Goal: Task Accomplishment & Management: Use online tool/utility

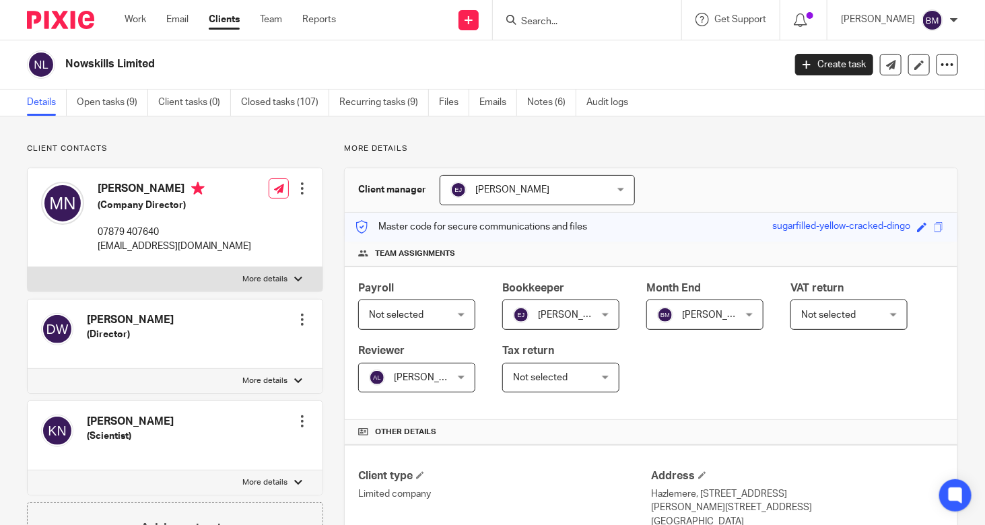
click at [233, 25] on link "Clients" at bounding box center [224, 19] width 31 height 13
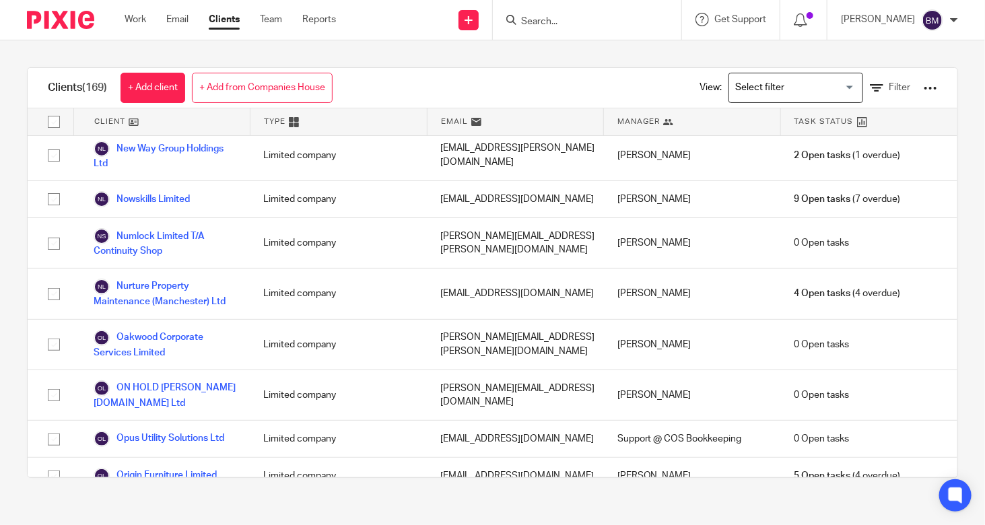
scroll to position [5150, 0]
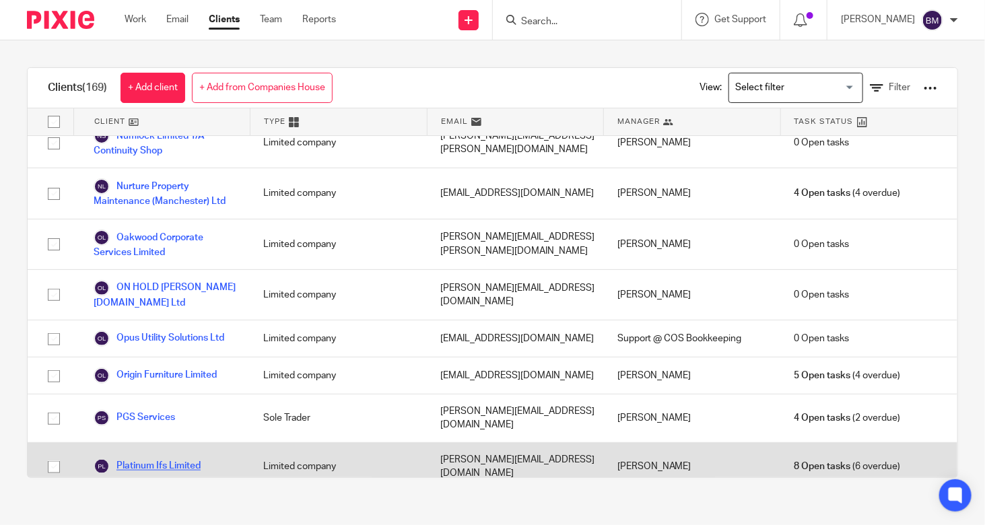
click at [146, 458] on link "Platinum Ifs Limited" at bounding box center [147, 466] width 107 height 16
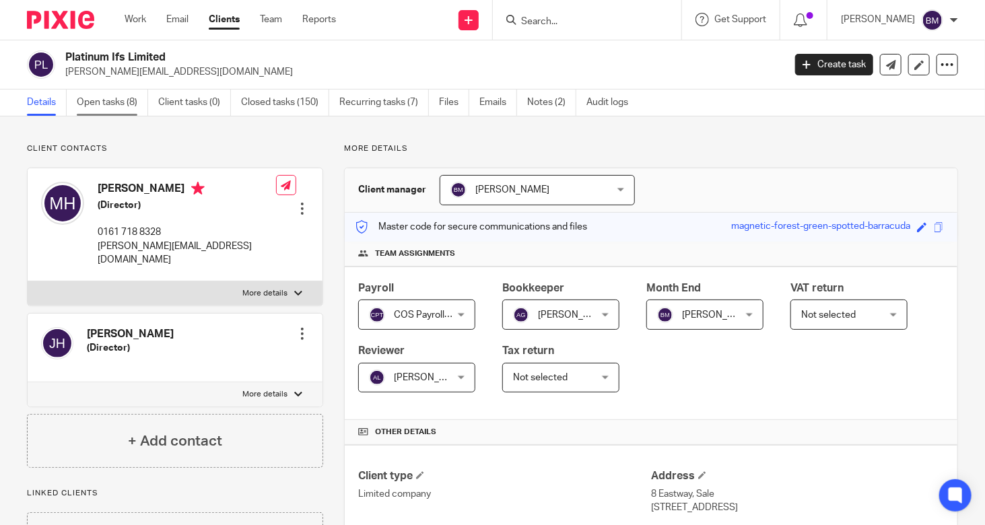
click at [87, 100] on link "Open tasks (8)" at bounding box center [112, 103] width 71 height 26
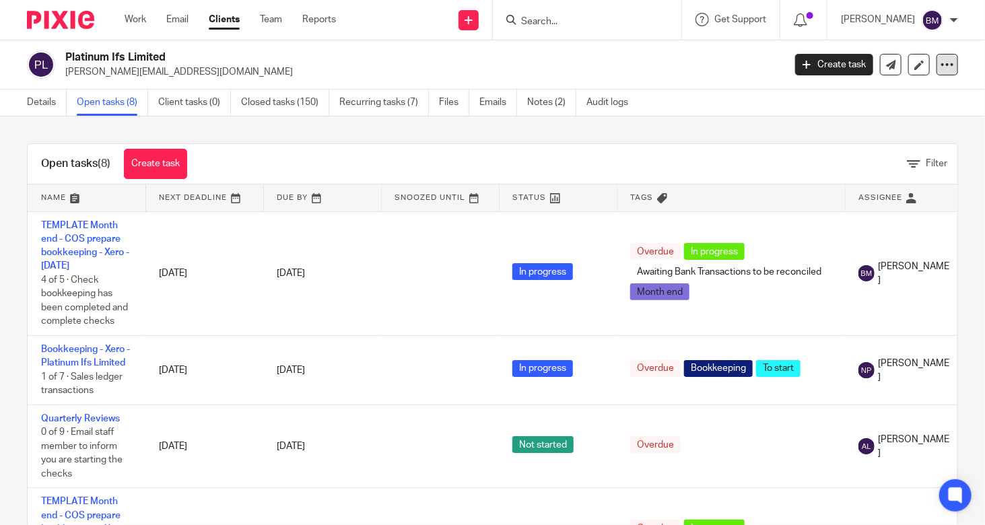
click at [940, 63] on icon at bounding box center [946, 64] width 13 height 13
click at [843, 99] on link "Update from Companies House" at bounding box center [863, 99] width 149 height 20
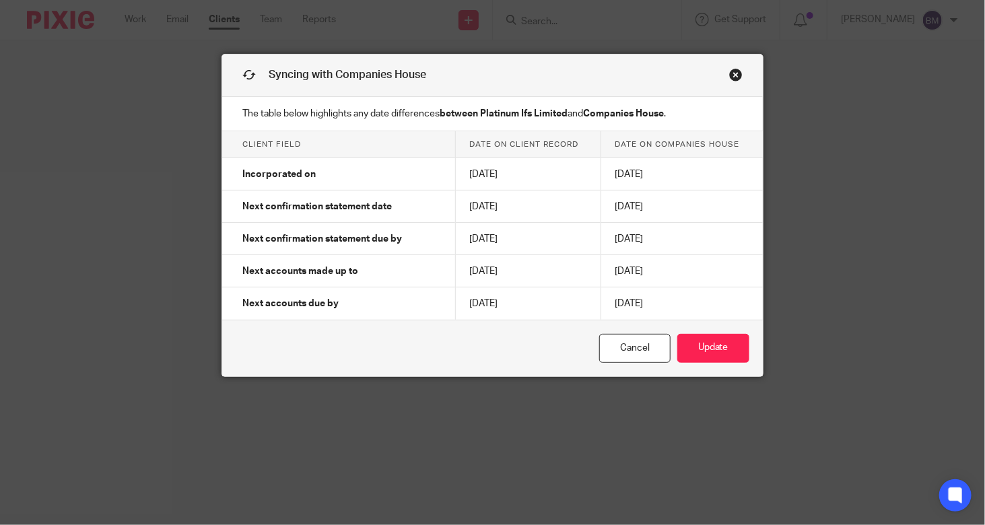
click at [735, 79] on link "Close this dialog window" at bounding box center [735, 77] width 13 height 18
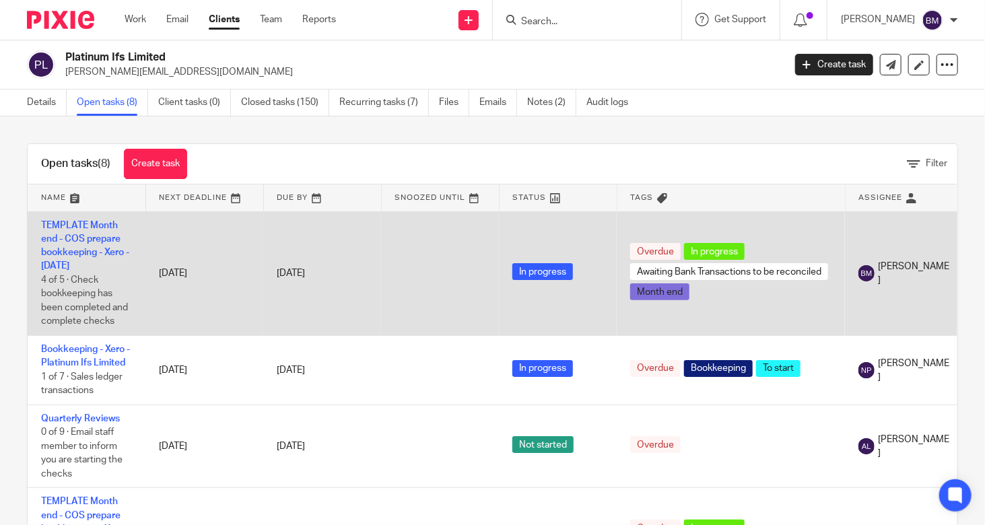
click at [90, 245] on td "TEMPLATE Month end - COS prepare bookkeeping - Xero - May 2025 4 of 5 · Check b…" at bounding box center [87, 273] width 118 height 125
click at [90, 238] on link "TEMPLATE Month end - COS prepare bookkeeping - Xero - May 2025" at bounding box center [85, 246] width 88 height 50
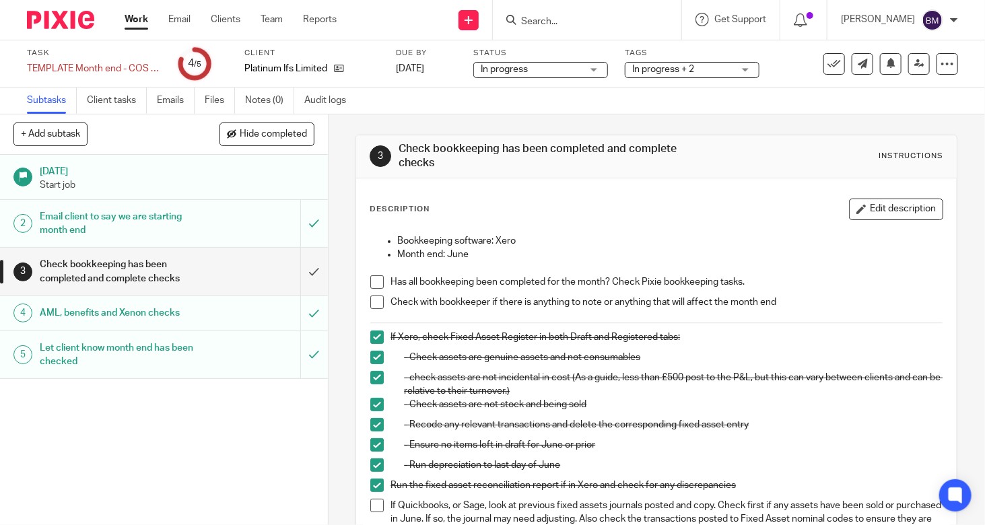
click at [376, 282] on span at bounding box center [376, 281] width 13 height 13
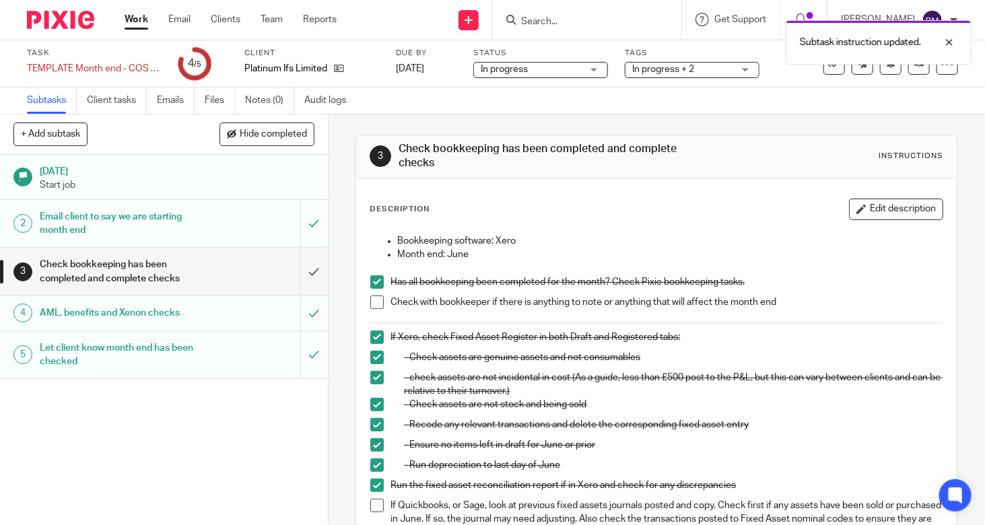
click at [370, 306] on span at bounding box center [376, 301] width 13 height 13
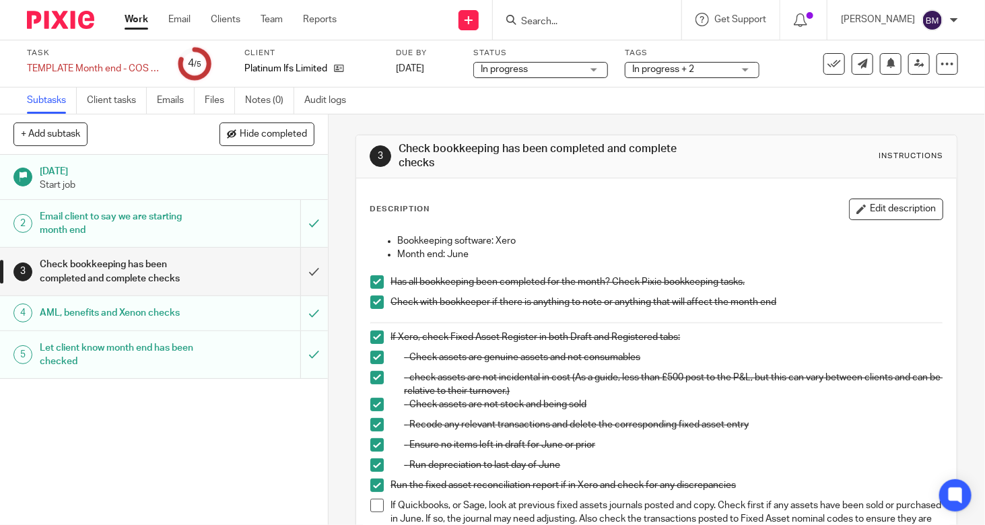
click at [370, 281] on span at bounding box center [376, 281] width 13 height 13
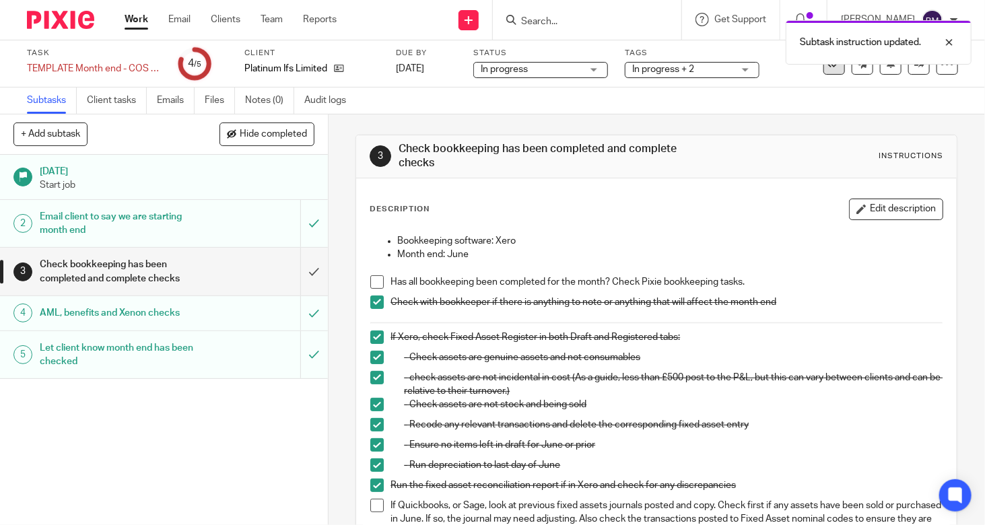
click at [827, 68] on icon at bounding box center [833, 63] width 13 height 13
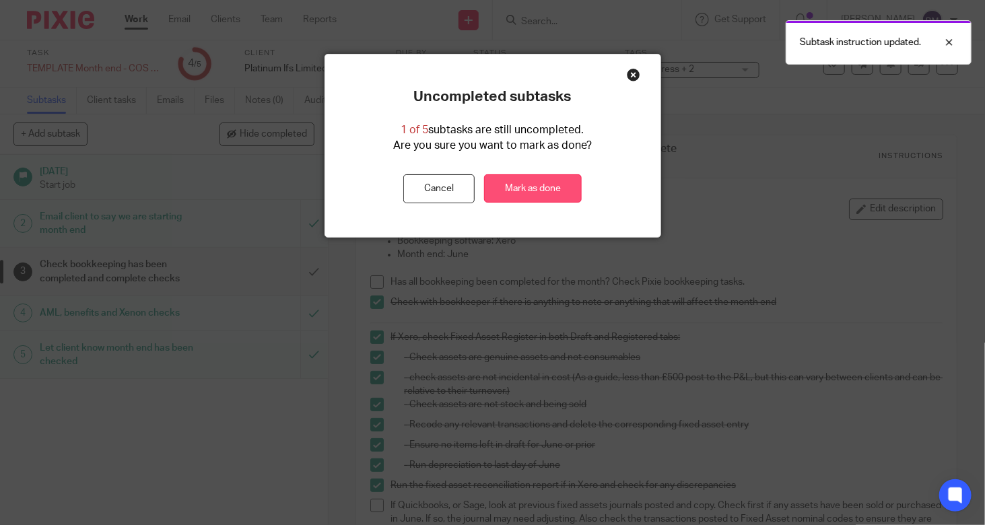
click at [514, 188] on link "Mark as done" at bounding box center [533, 188] width 98 height 29
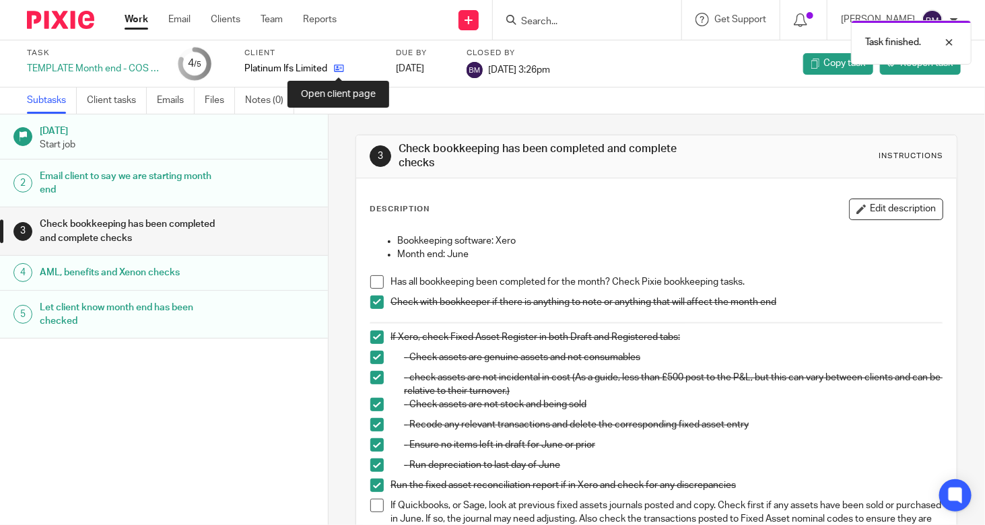
click at [335, 69] on icon at bounding box center [339, 68] width 10 height 10
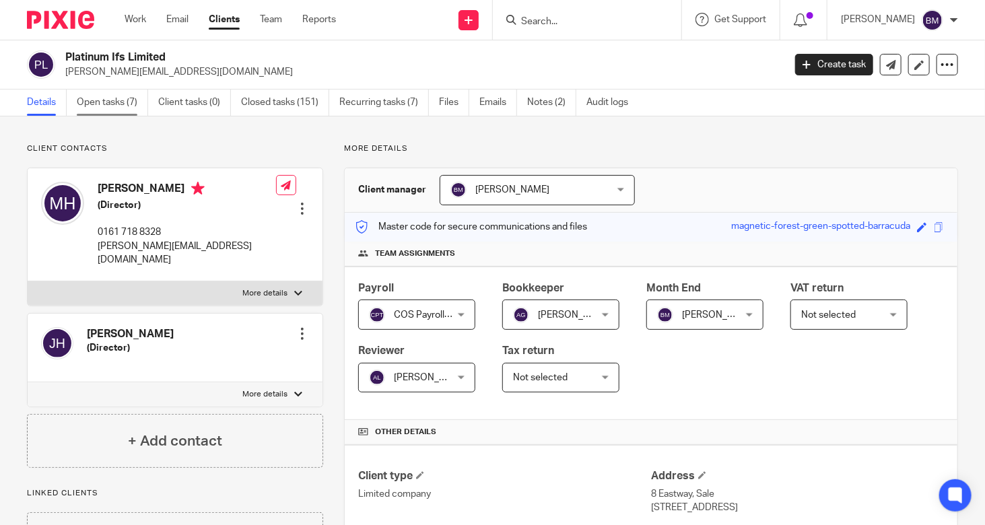
click at [114, 106] on link "Open tasks (7)" at bounding box center [112, 103] width 71 height 26
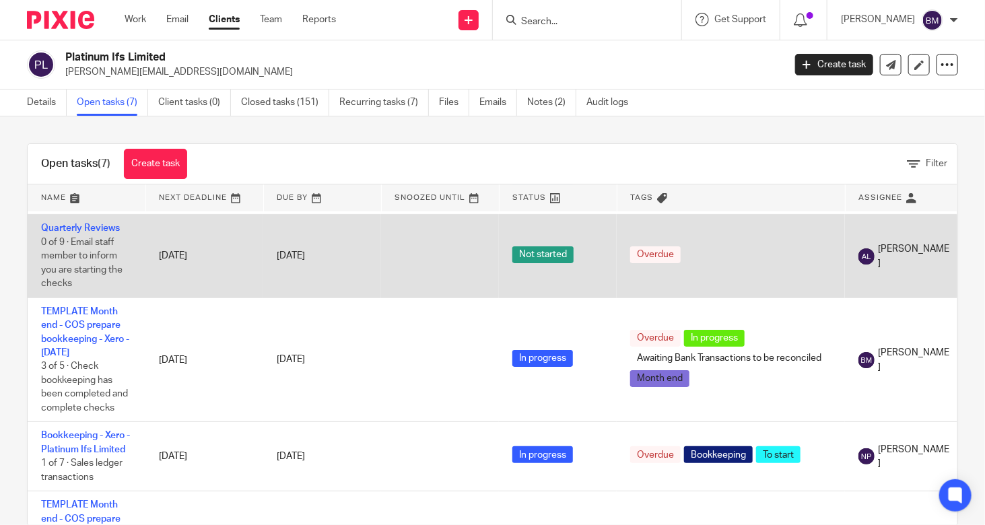
scroll to position [67, 0]
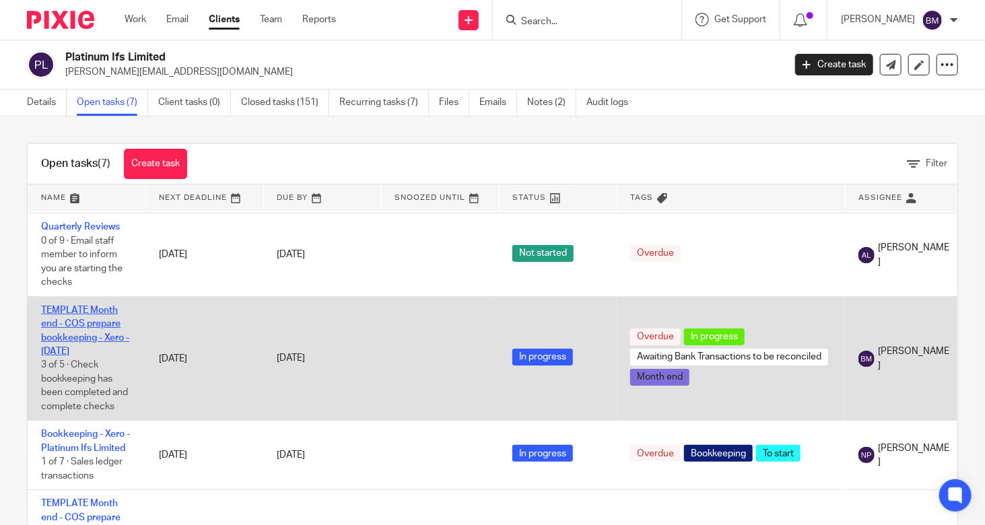
click at [84, 337] on link "TEMPLATE Month end - COS prepare bookkeeping - Xero - [DATE]" at bounding box center [85, 331] width 88 height 50
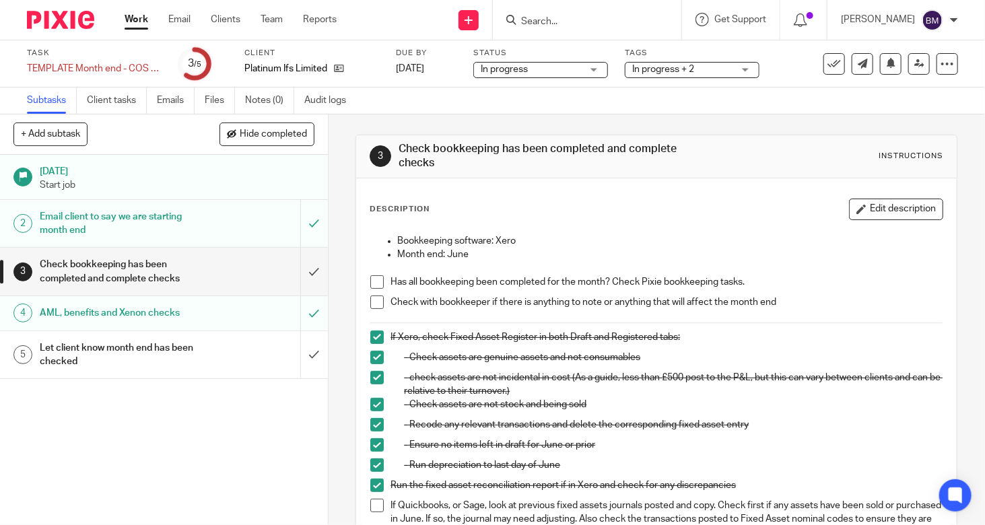
click at [380, 299] on li "Check with bookkeeper if there is anything to note or anything that will affect…" at bounding box center [656, 305] width 572 height 20
click at [373, 299] on span at bounding box center [376, 301] width 13 height 13
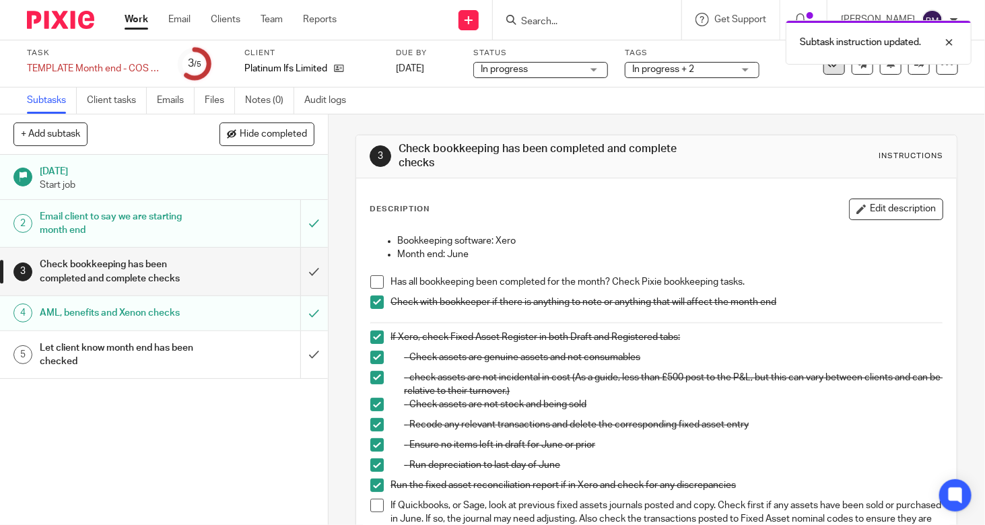
click at [827, 68] on icon at bounding box center [833, 63] width 13 height 13
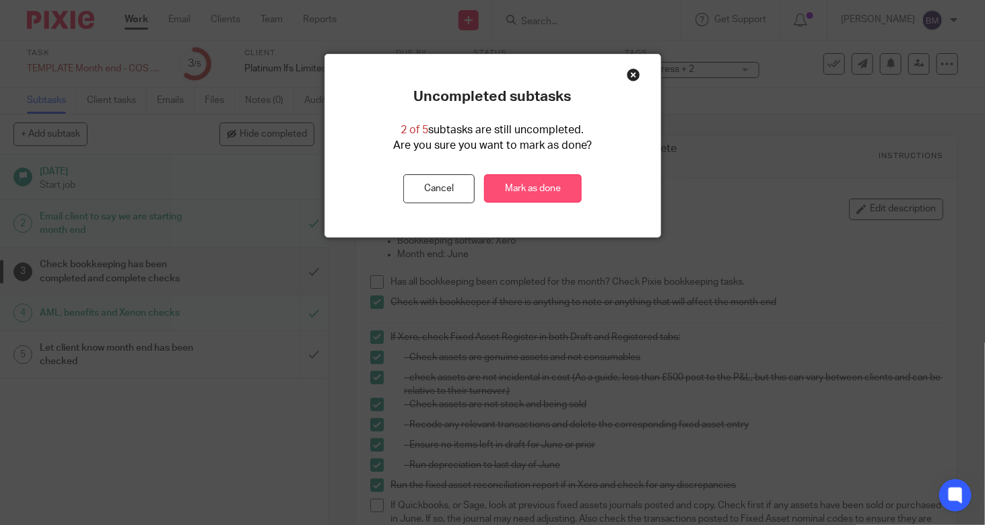
click at [506, 187] on link "Mark as done" at bounding box center [533, 188] width 98 height 29
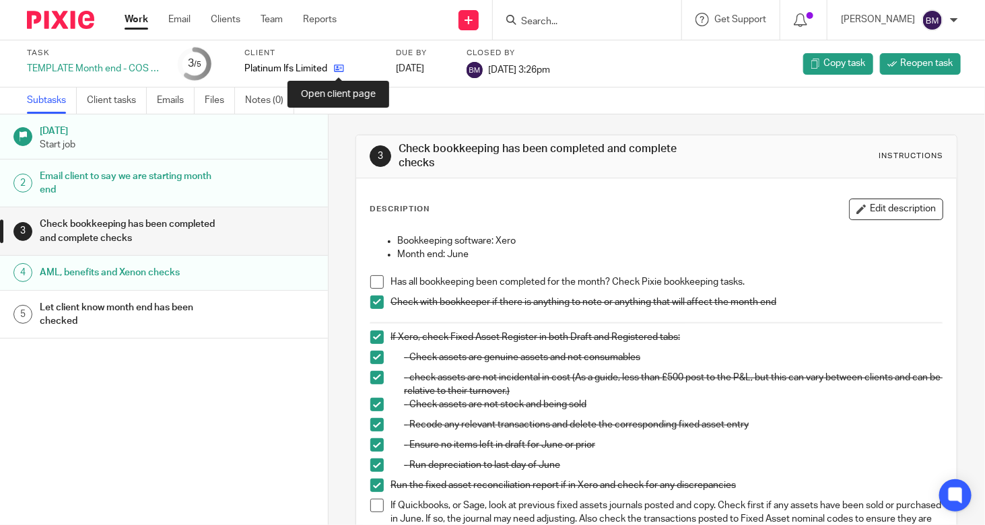
click at [339, 73] on icon at bounding box center [339, 68] width 10 height 10
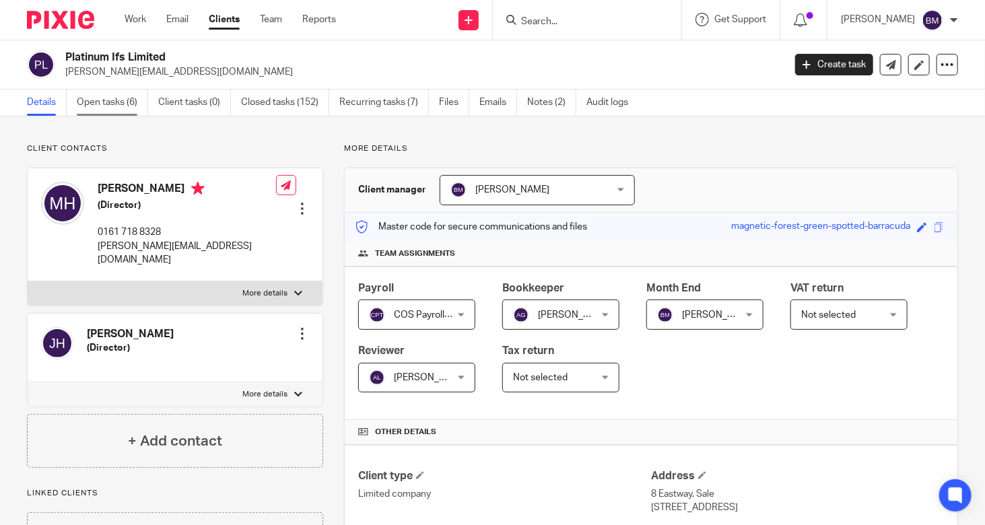
click at [110, 99] on link "Open tasks (6)" at bounding box center [112, 103] width 71 height 26
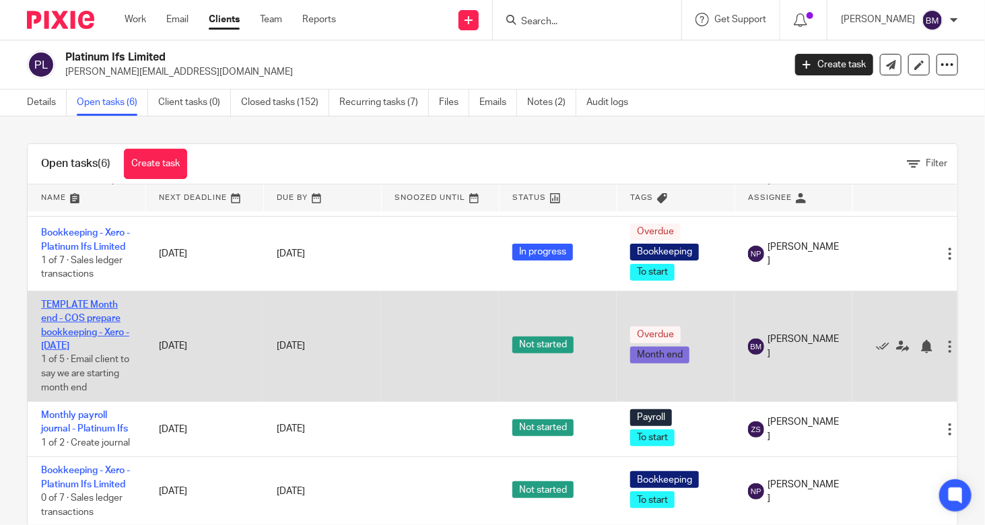
click at [58, 300] on link "TEMPLATE Month end - COS prepare bookkeeping - Xero - [DATE]" at bounding box center [85, 325] width 88 height 50
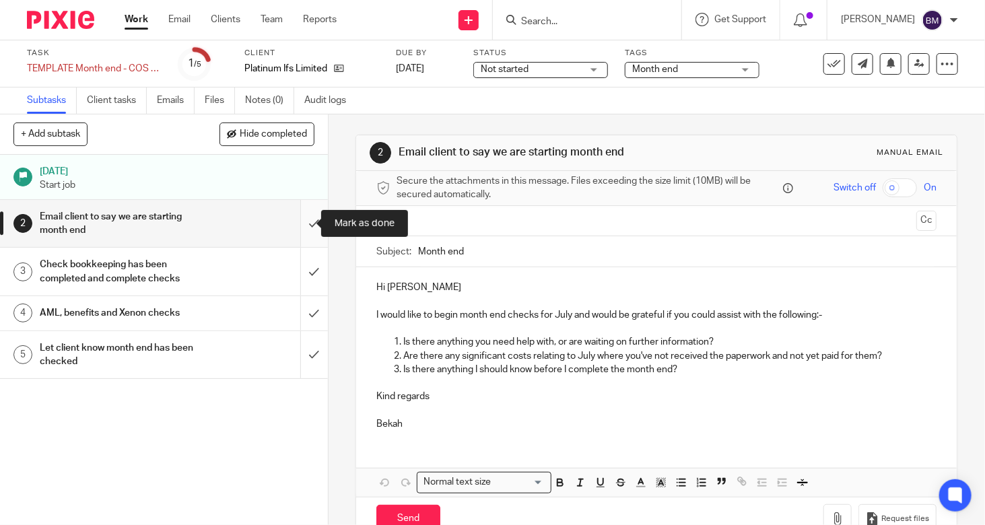
click at [304, 224] on input "submit" at bounding box center [164, 224] width 328 height 48
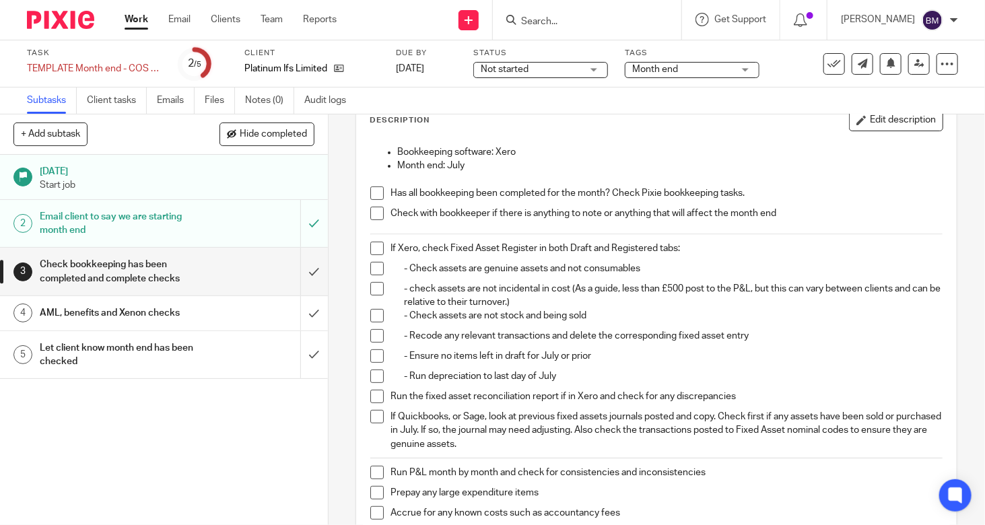
scroll to position [135, 0]
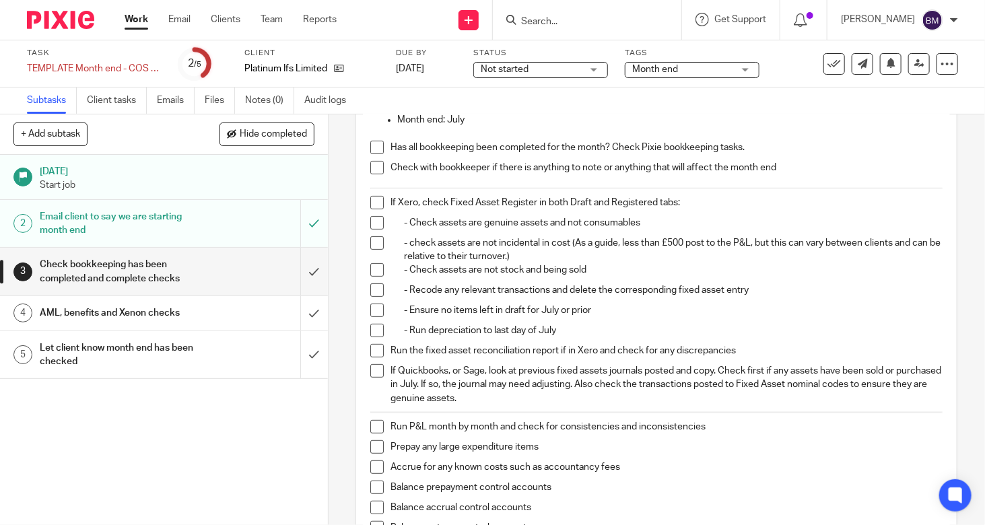
click at [370, 197] on span at bounding box center [376, 202] width 13 height 13
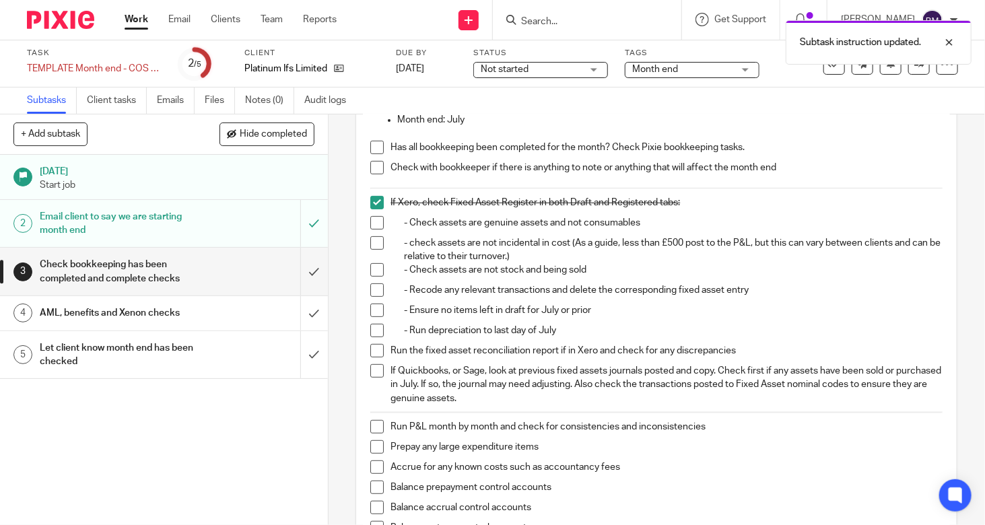
click at [373, 220] on span at bounding box center [376, 222] width 13 height 13
click at [372, 238] on span at bounding box center [376, 242] width 13 height 13
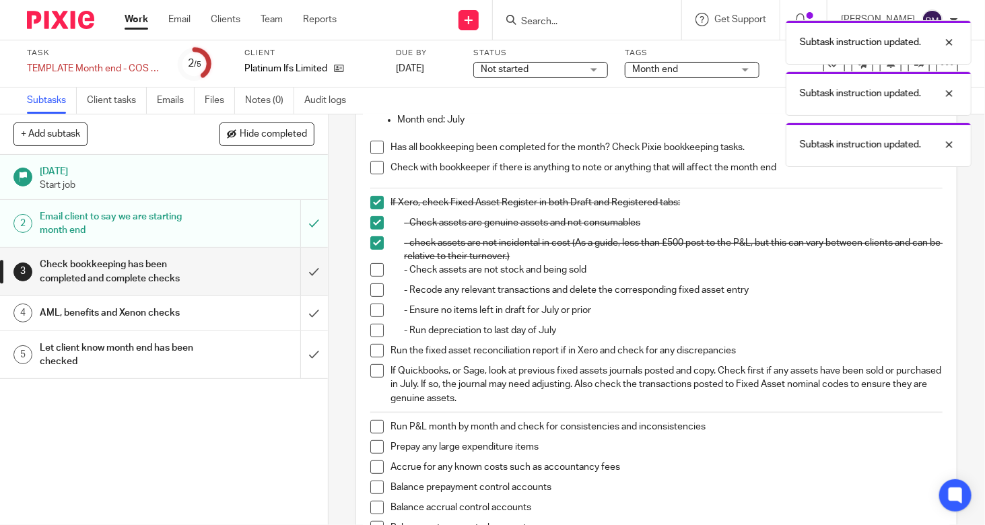
click at [371, 291] on span at bounding box center [376, 289] width 13 height 13
click at [370, 269] on span at bounding box center [376, 269] width 13 height 13
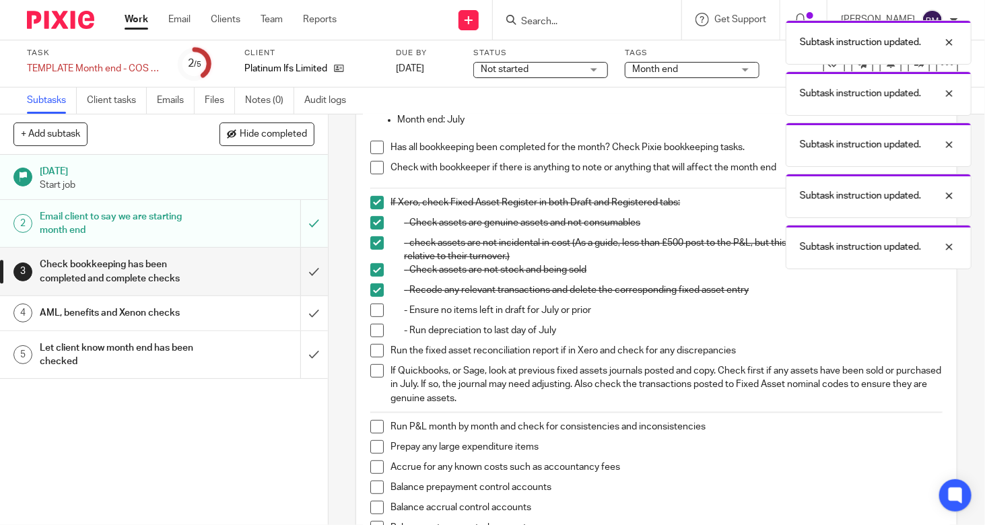
click at [374, 310] on span at bounding box center [376, 310] width 13 height 13
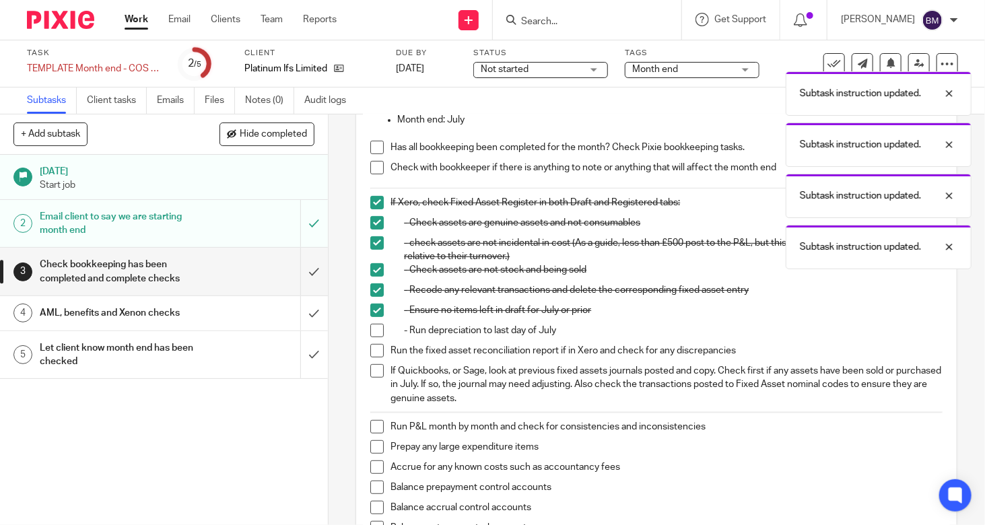
click at [371, 330] on span at bounding box center [376, 330] width 13 height 13
click at [371, 350] on span at bounding box center [376, 350] width 13 height 13
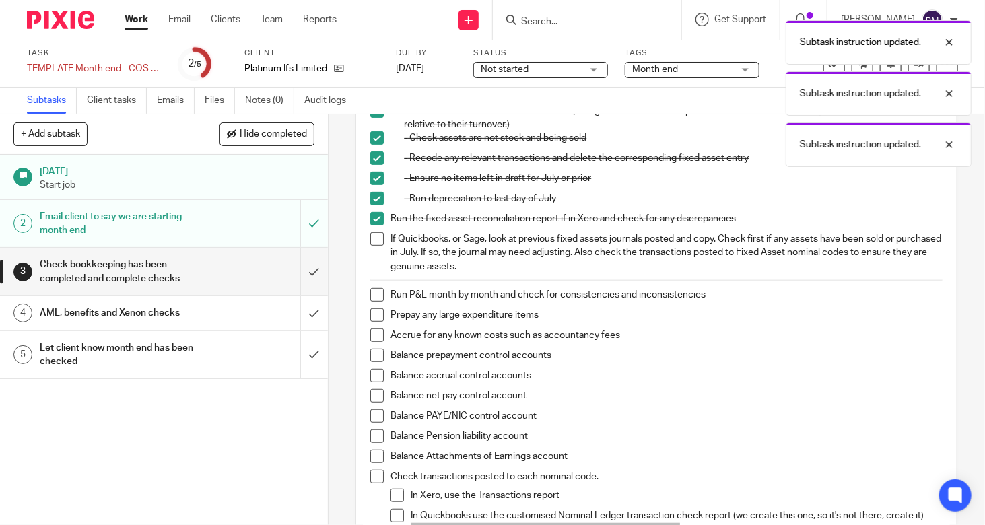
scroll to position [269, 0]
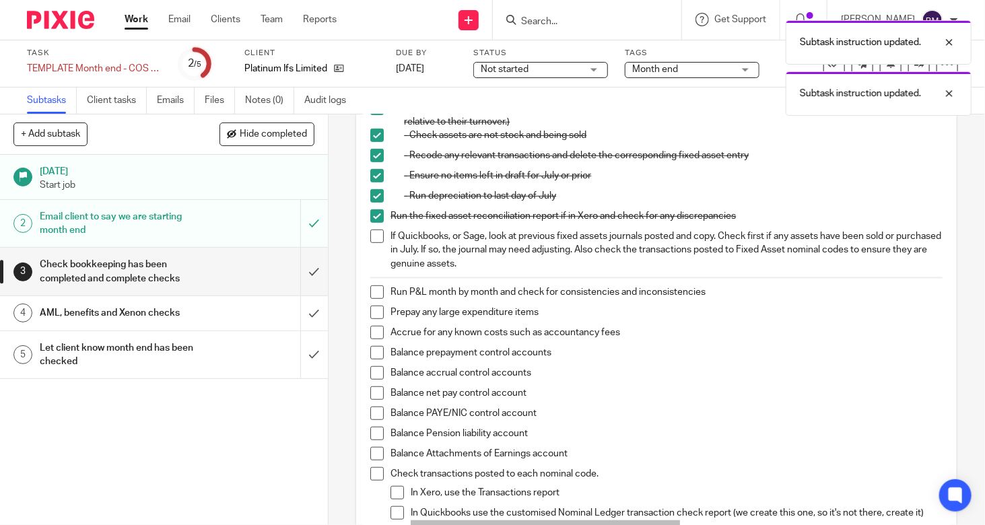
click at [373, 289] on span at bounding box center [376, 291] width 13 height 13
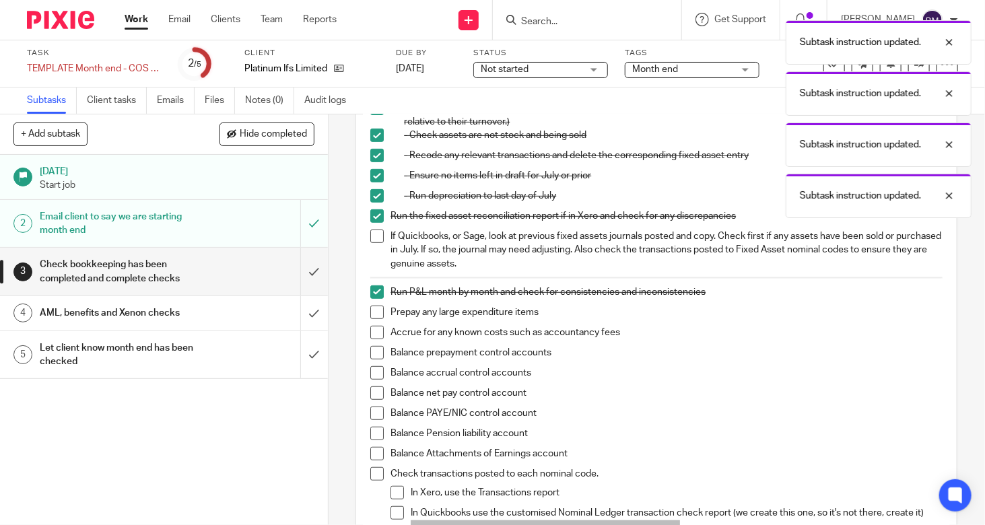
click at [374, 314] on span at bounding box center [376, 312] width 13 height 13
click at [371, 332] on span at bounding box center [376, 332] width 13 height 13
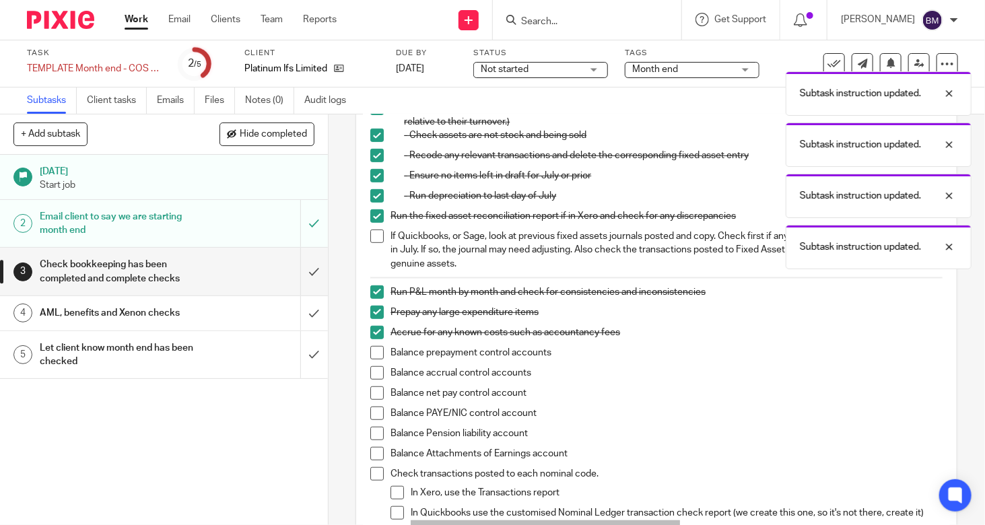
click at [371, 351] on span at bounding box center [376, 352] width 13 height 13
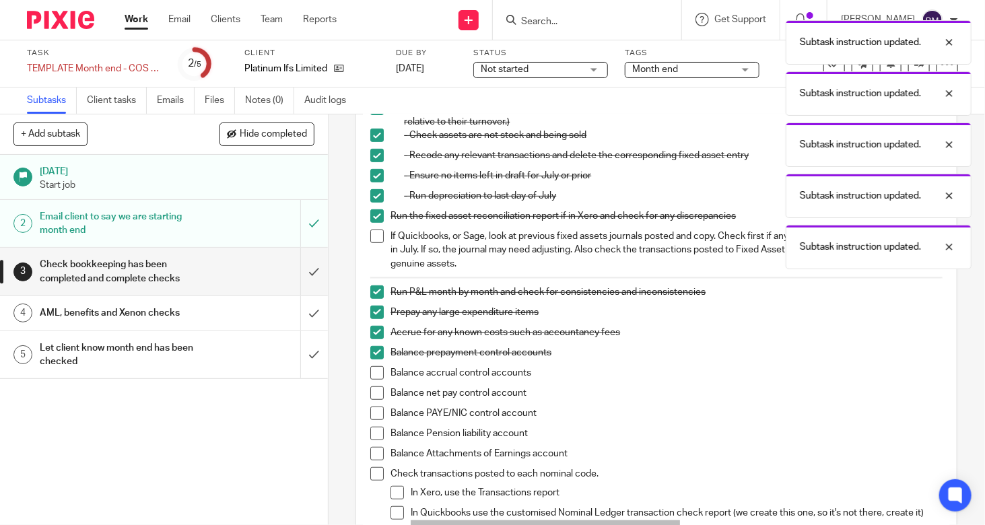
click at [370, 367] on span at bounding box center [376, 372] width 13 height 13
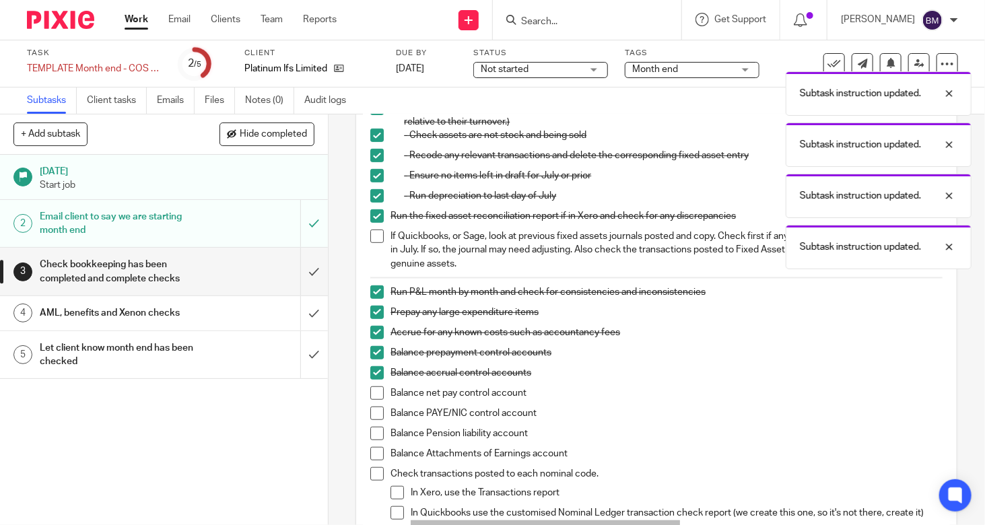
click at [370, 388] on span at bounding box center [376, 392] width 13 height 13
click at [370, 407] on span at bounding box center [376, 412] width 13 height 13
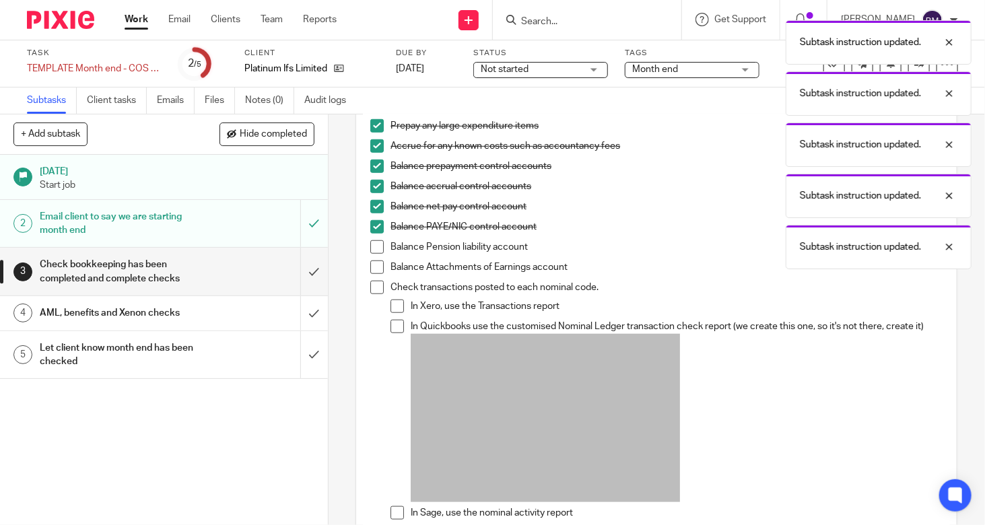
scroll to position [471, 0]
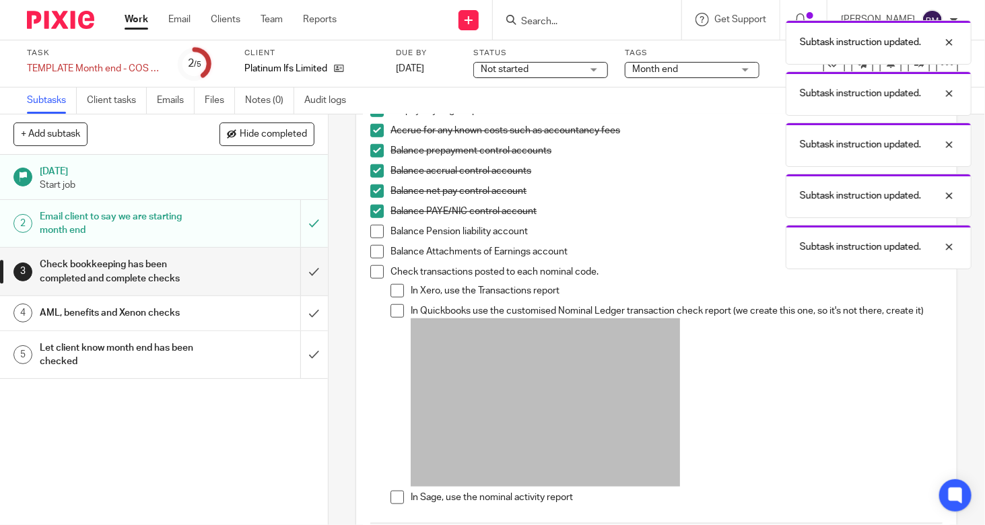
click at [370, 229] on span at bounding box center [376, 231] width 13 height 13
click at [373, 249] on span at bounding box center [376, 251] width 13 height 13
click at [375, 271] on span at bounding box center [376, 271] width 13 height 13
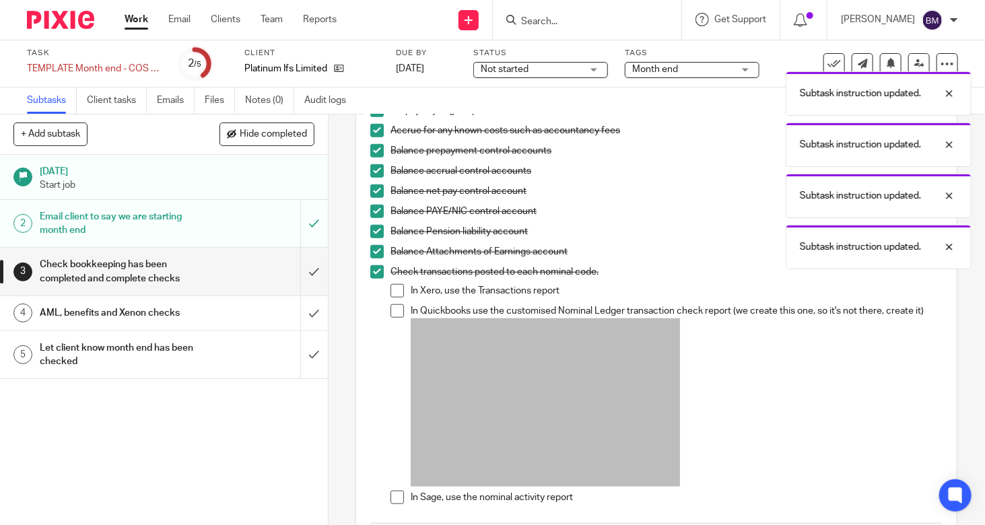
click at [393, 289] on span at bounding box center [396, 290] width 13 height 13
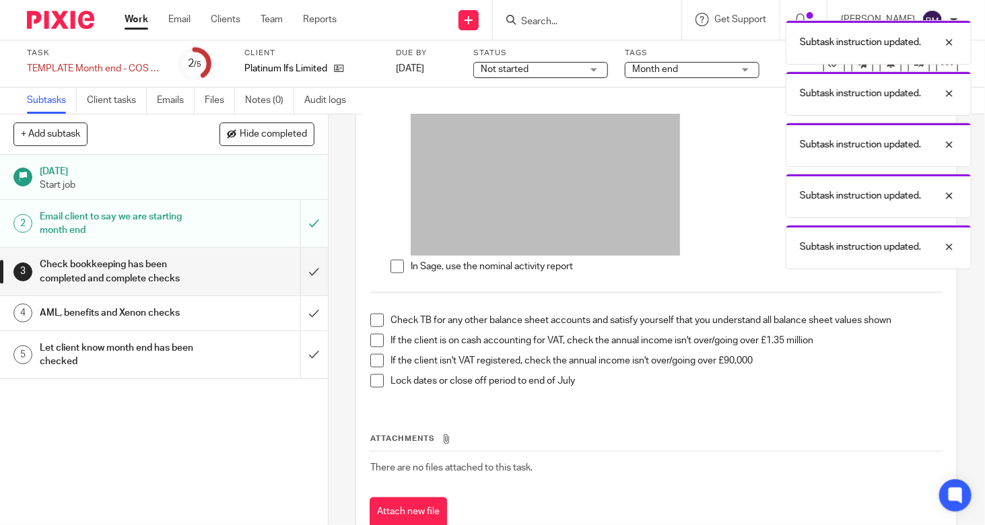
scroll to position [740, 0]
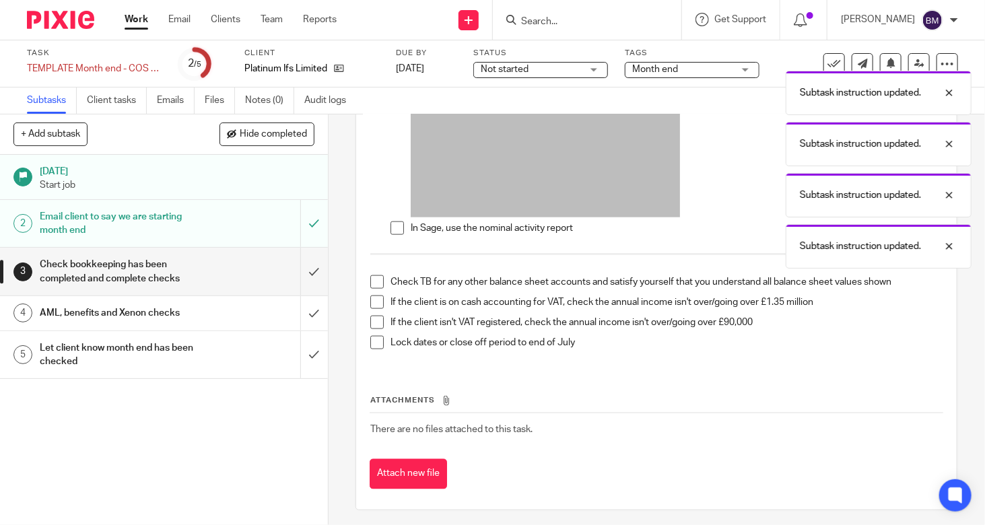
click at [370, 279] on span at bounding box center [376, 281] width 13 height 13
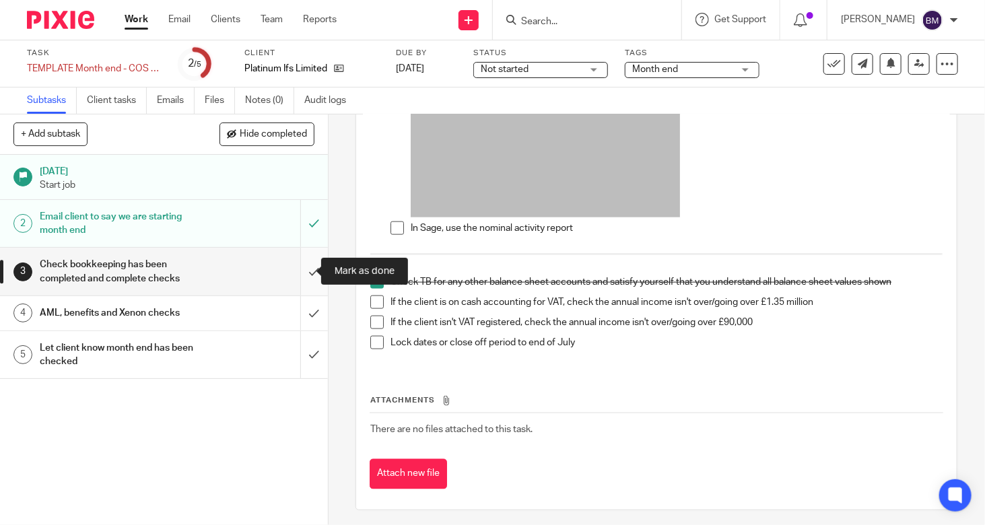
click at [301, 265] on input "submit" at bounding box center [164, 272] width 328 height 48
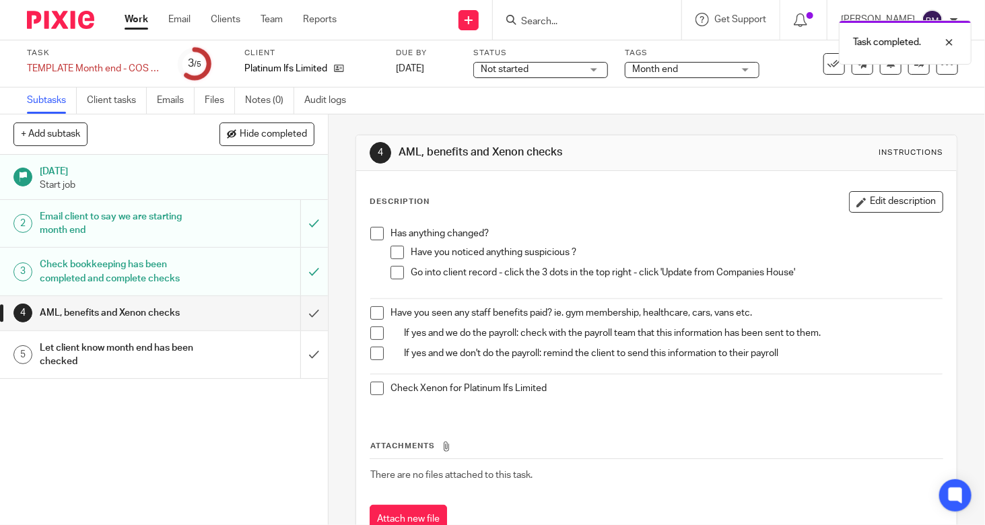
click at [390, 267] on span at bounding box center [396, 272] width 13 height 13
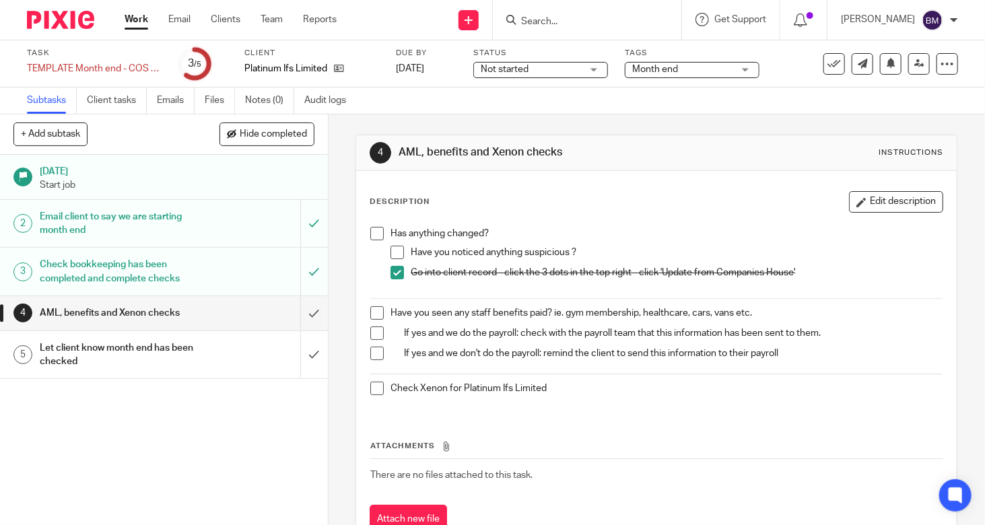
click at [371, 390] on span at bounding box center [376, 388] width 13 height 13
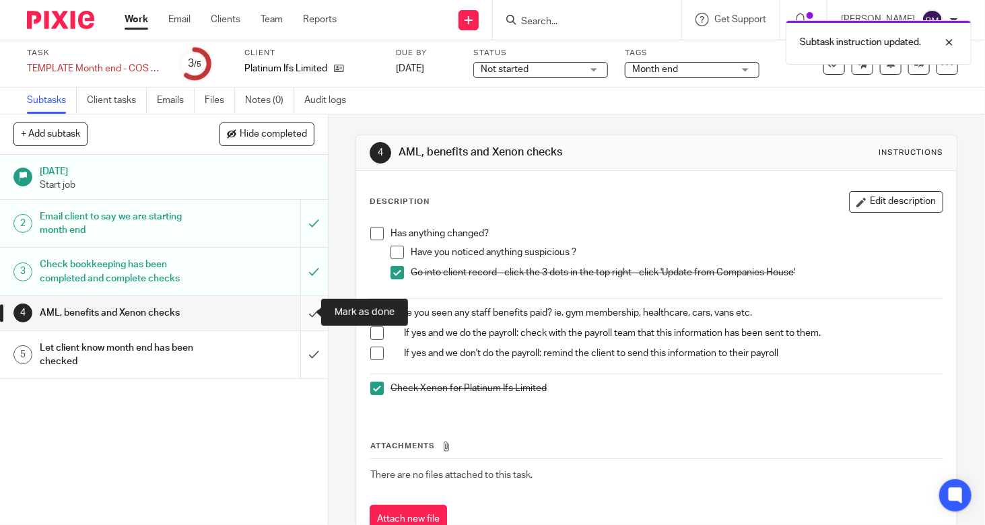
click at [302, 317] on input "submit" at bounding box center [164, 313] width 328 height 34
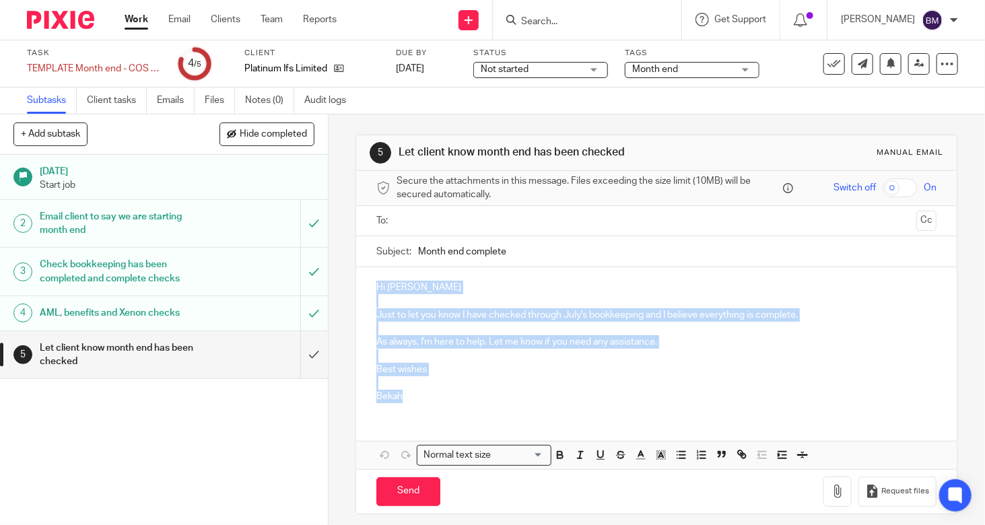
drag, startPoint x: 407, startPoint y: 401, endPoint x: 369, endPoint y: 279, distance: 127.7
click at [369, 279] on div "Hi [PERSON_NAME] Just to let you know I have checked through July's bookkeeping…" at bounding box center [656, 340] width 600 height 146
copy div "Hi Martin Just to let you know I have checked through July's bookkeeping and I …"
